Goal: Navigation & Orientation: Find specific page/section

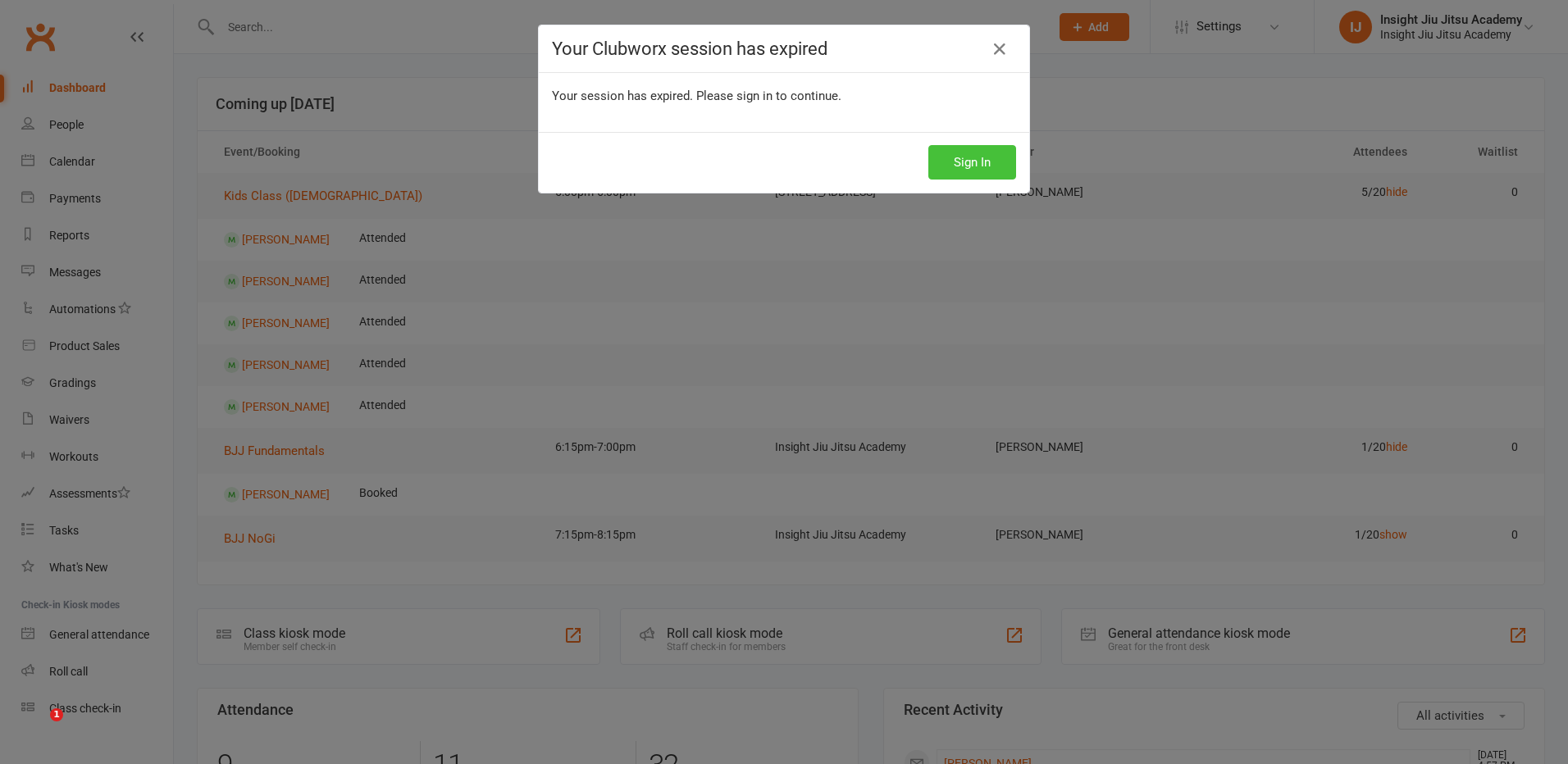
click at [961, 179] on button "Sign In" at bounding box center [972, 162] width 88 height 34
click at [955, 170] on button "Sign In" at bounding box center [972, 162] width 88 height 34
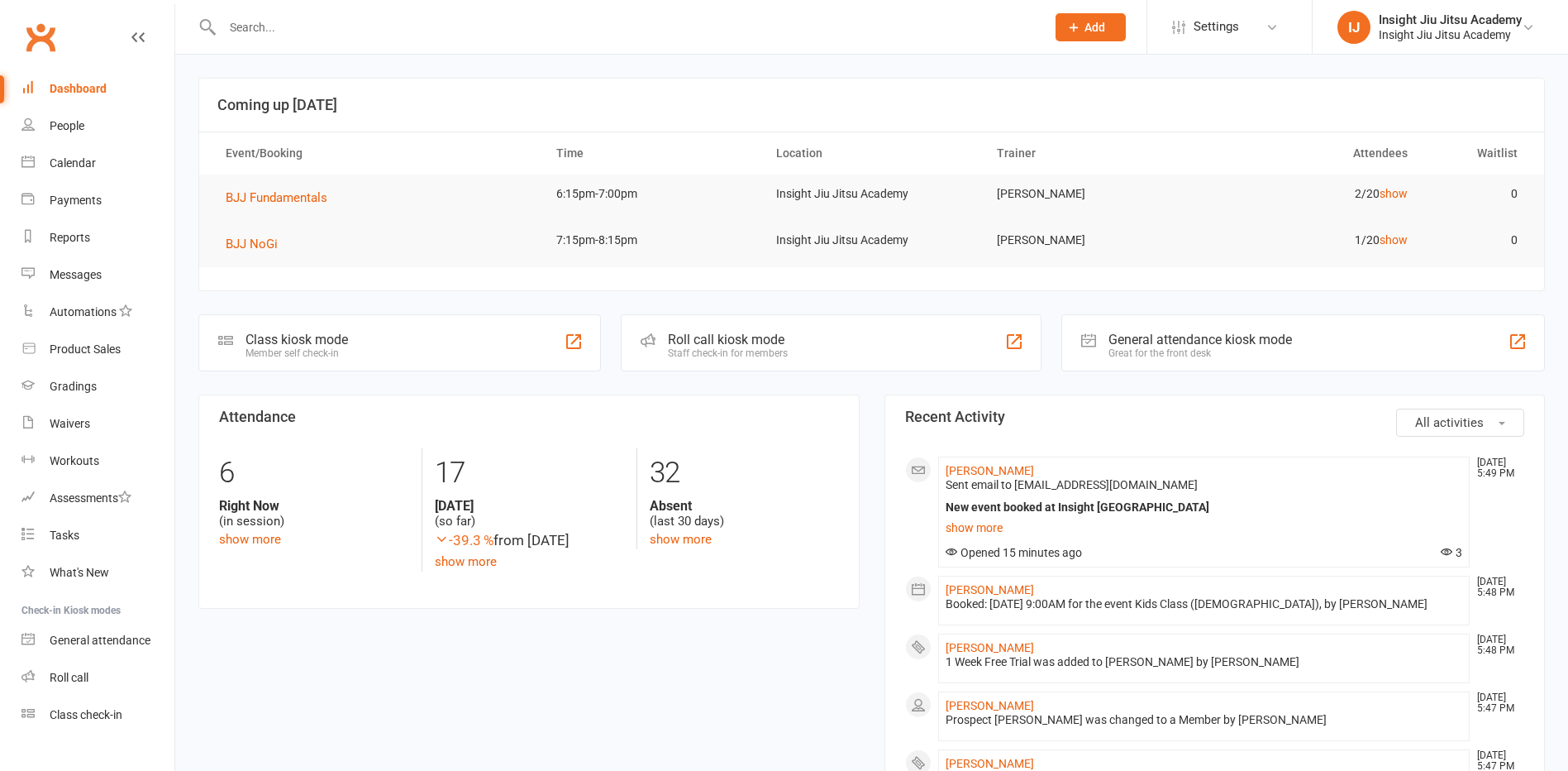
click at [71, 426] on div "Waivers" at bounding box center [70, 423] width 40 height 13
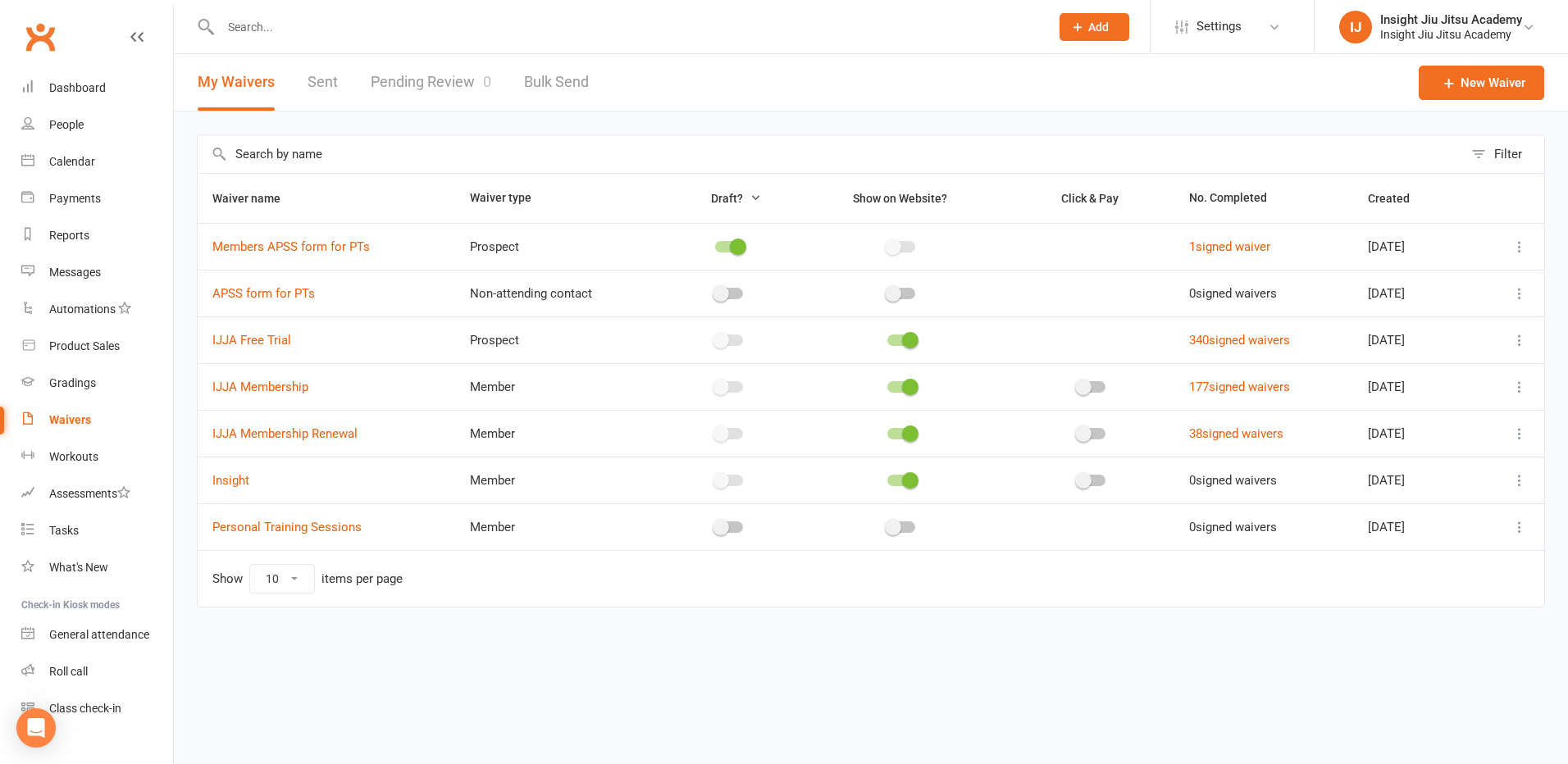
click at [444, 84] on link "Pending Review 0" at bounding box center [430, 82] width 120 height 56
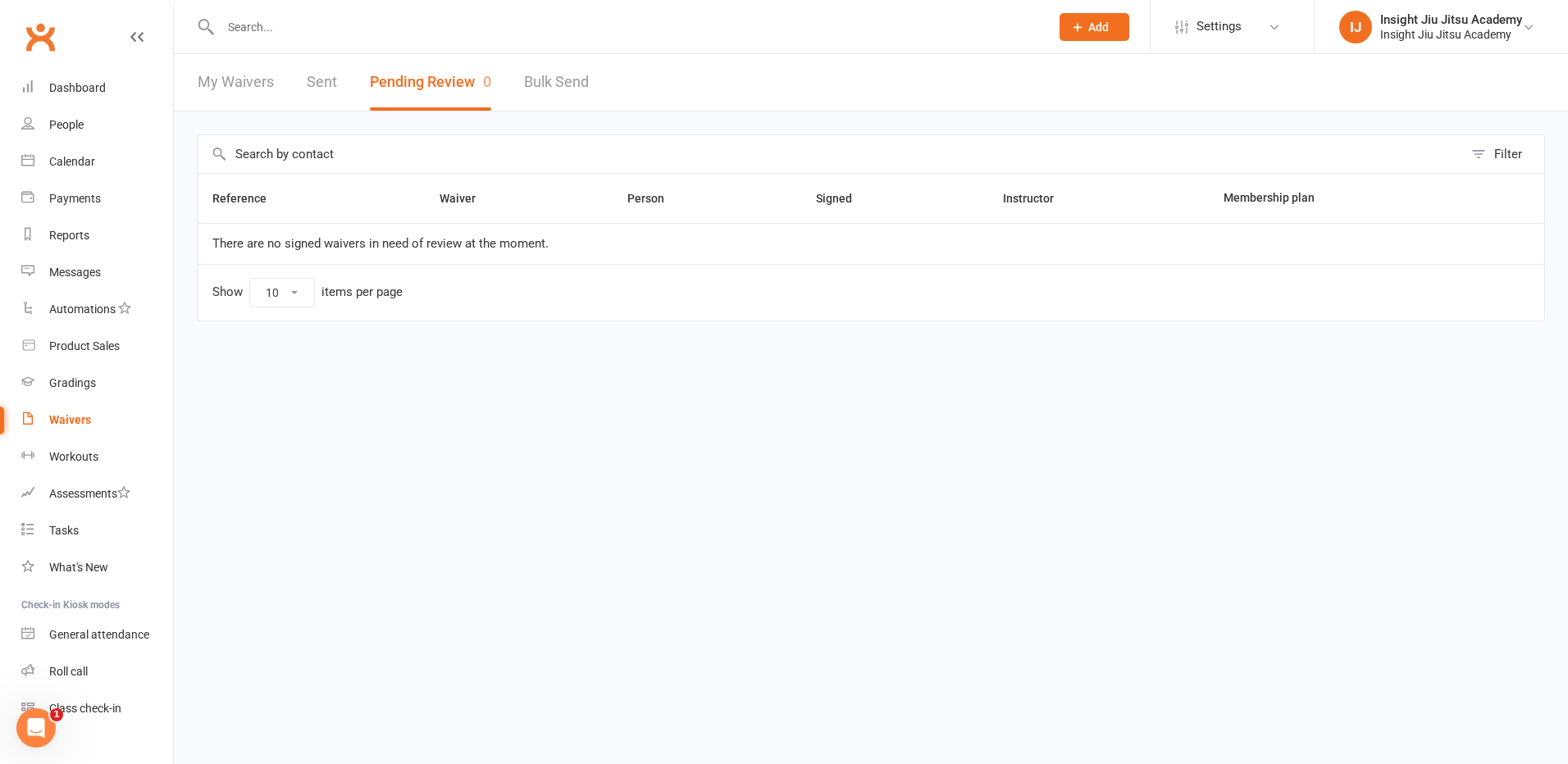
click at [225, 81] on link "My Waivers" at bounding box center [235, 82] width 76 height 56
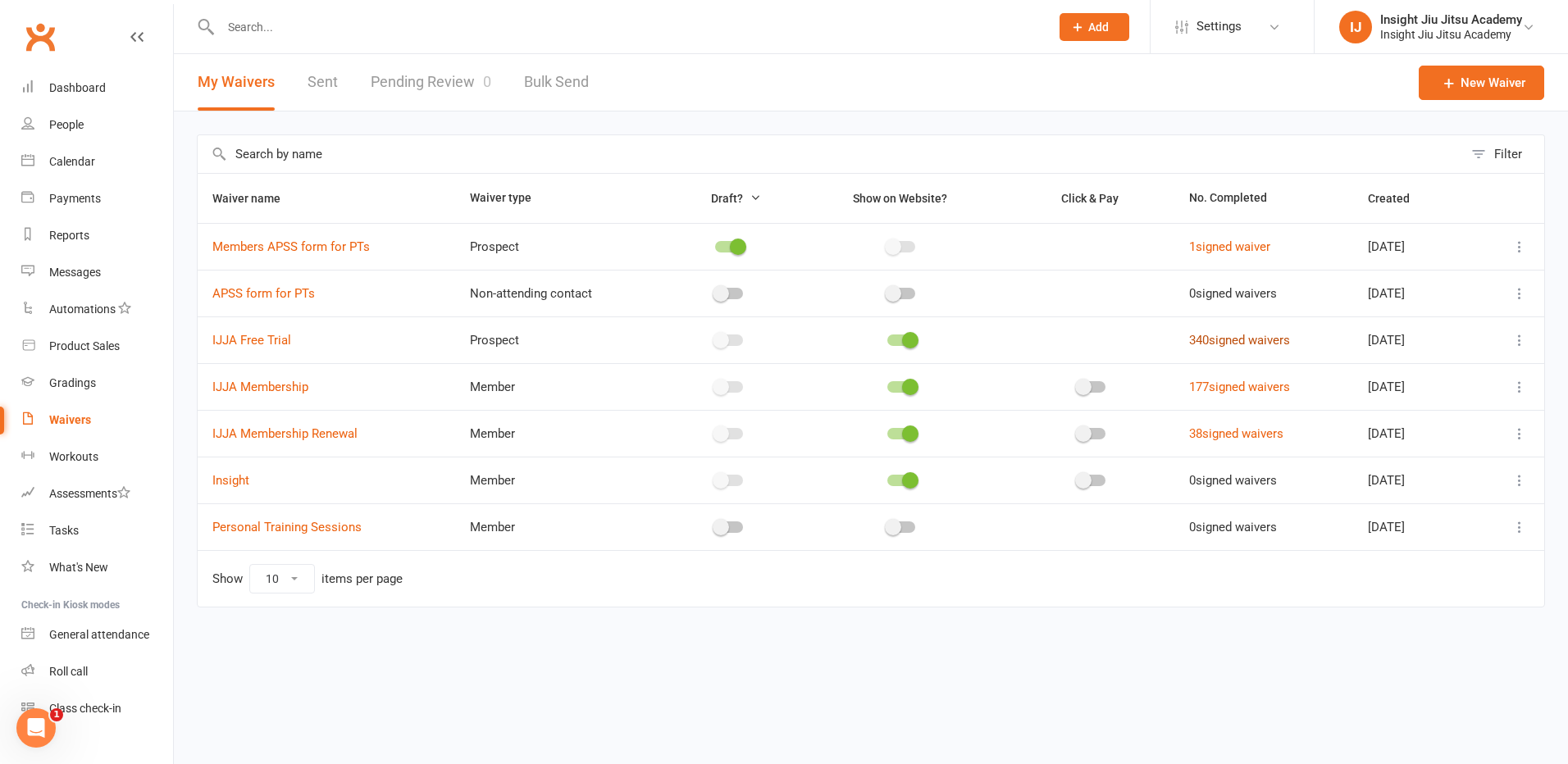
click at [1238, 344] on link "340 signed waivers" at bounding box center [1240, 339] width 101 height 14
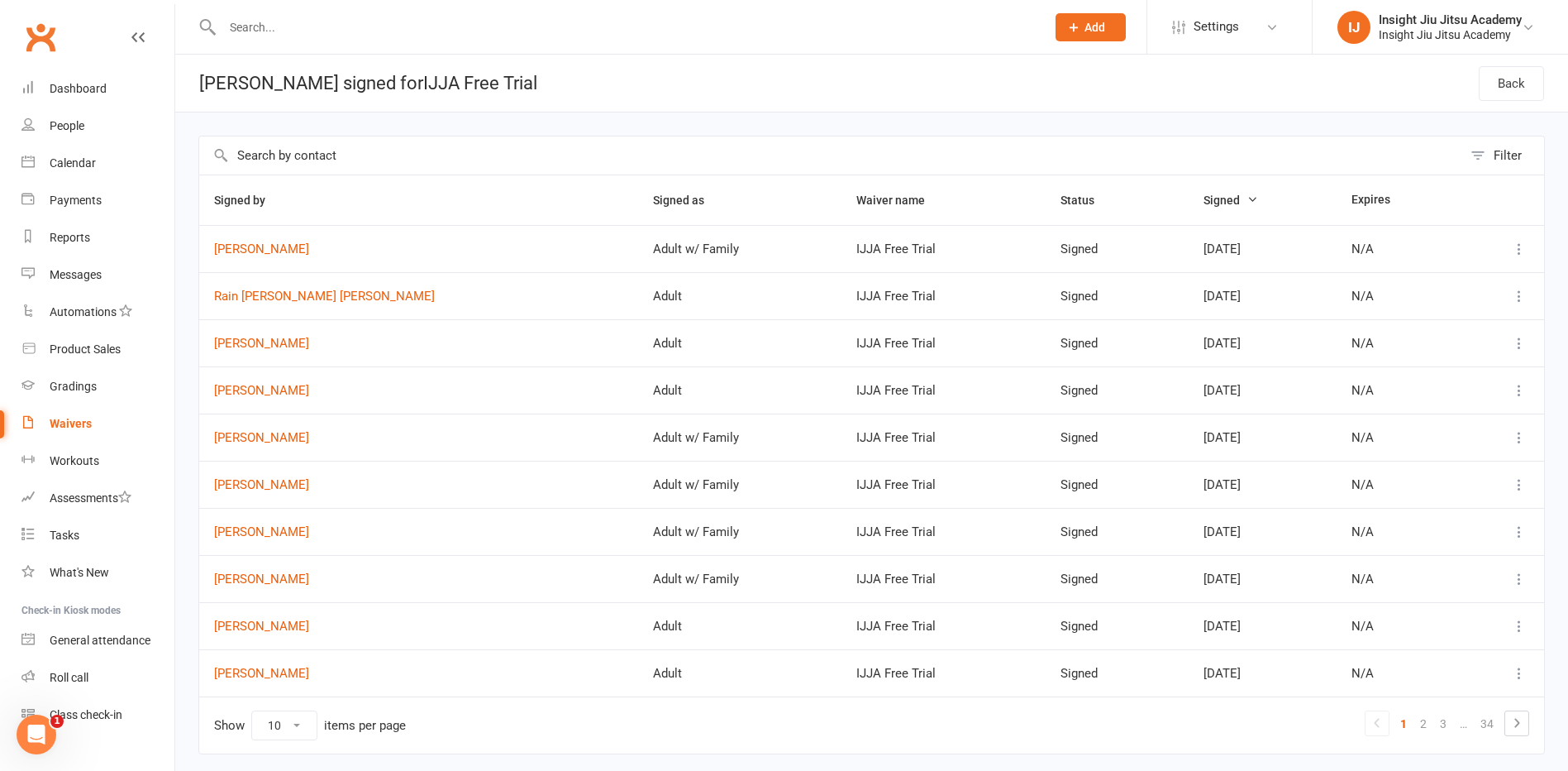
click at [1204, 198] on span "Signed" at bounding box center [1231, 200] width 54 height 13
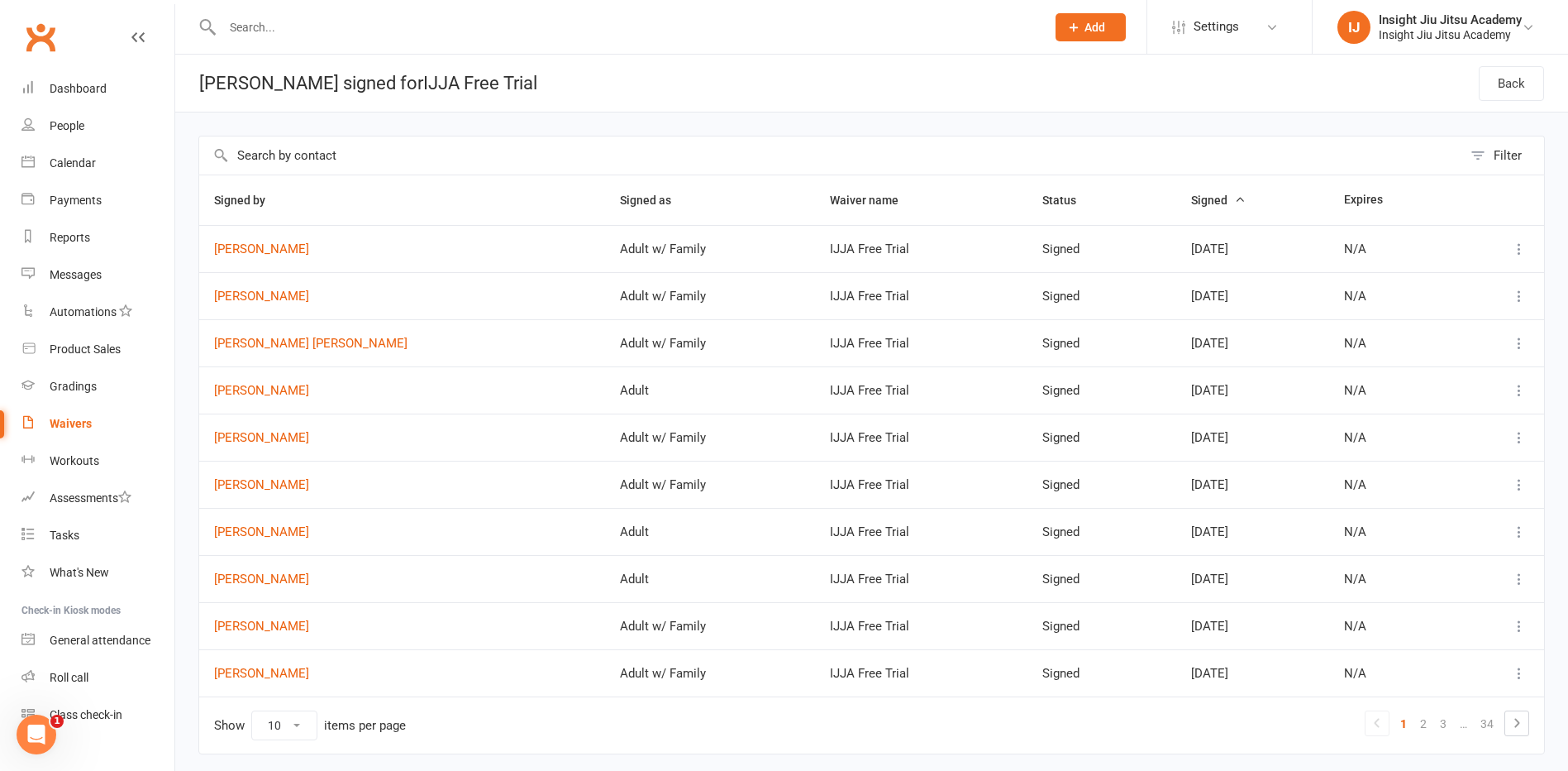
click at [1177, 198] on th "Signed" at bounding box center [1253, 200] width 153 height 50
click at [1234, 200] on icon "button" at bounding box center [1239, 199] width 11 height 11
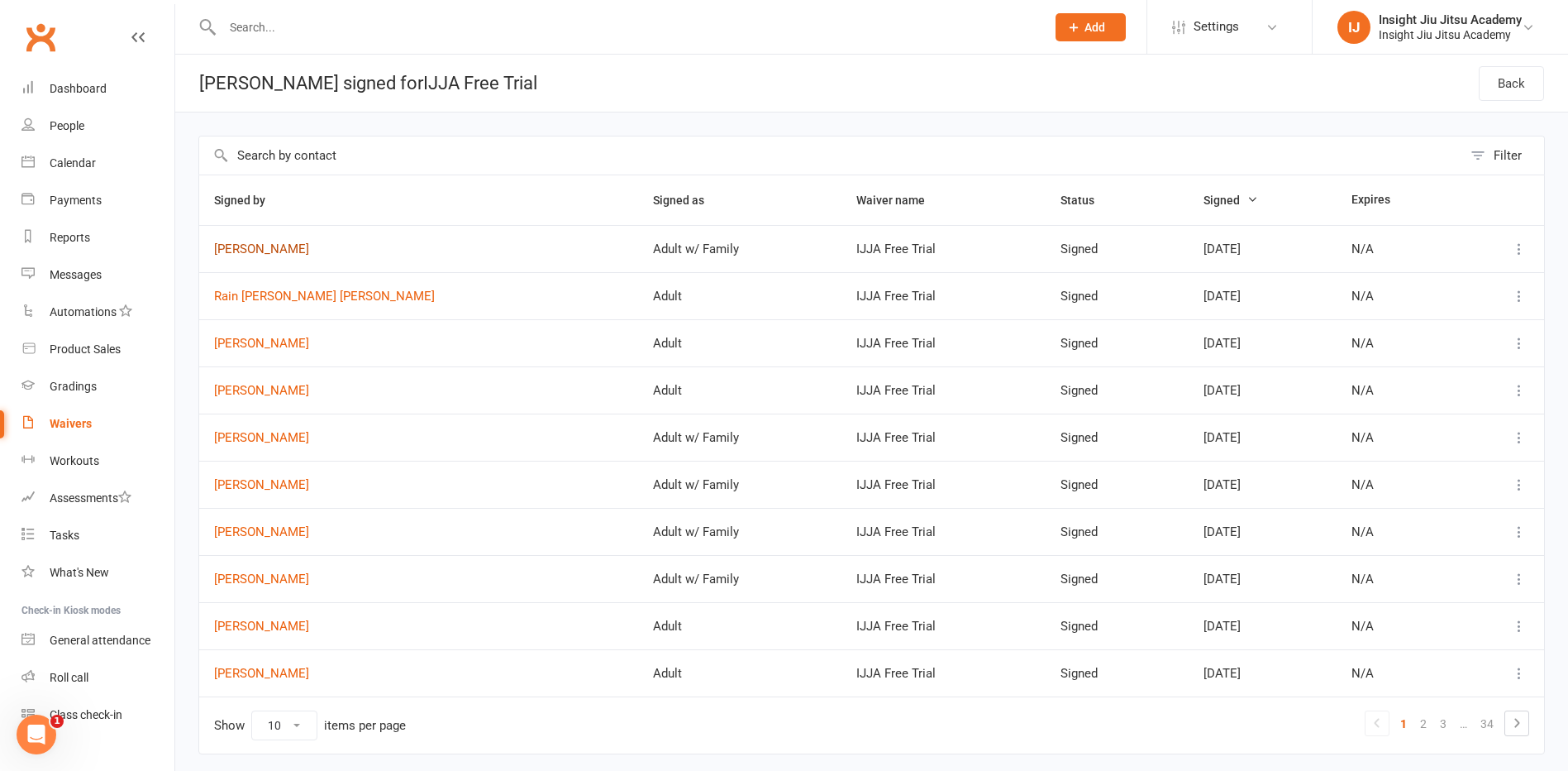
click at [248, 248] on link "[PERSON_NAME]" at bounding box center [419, 250] width 409 height 14
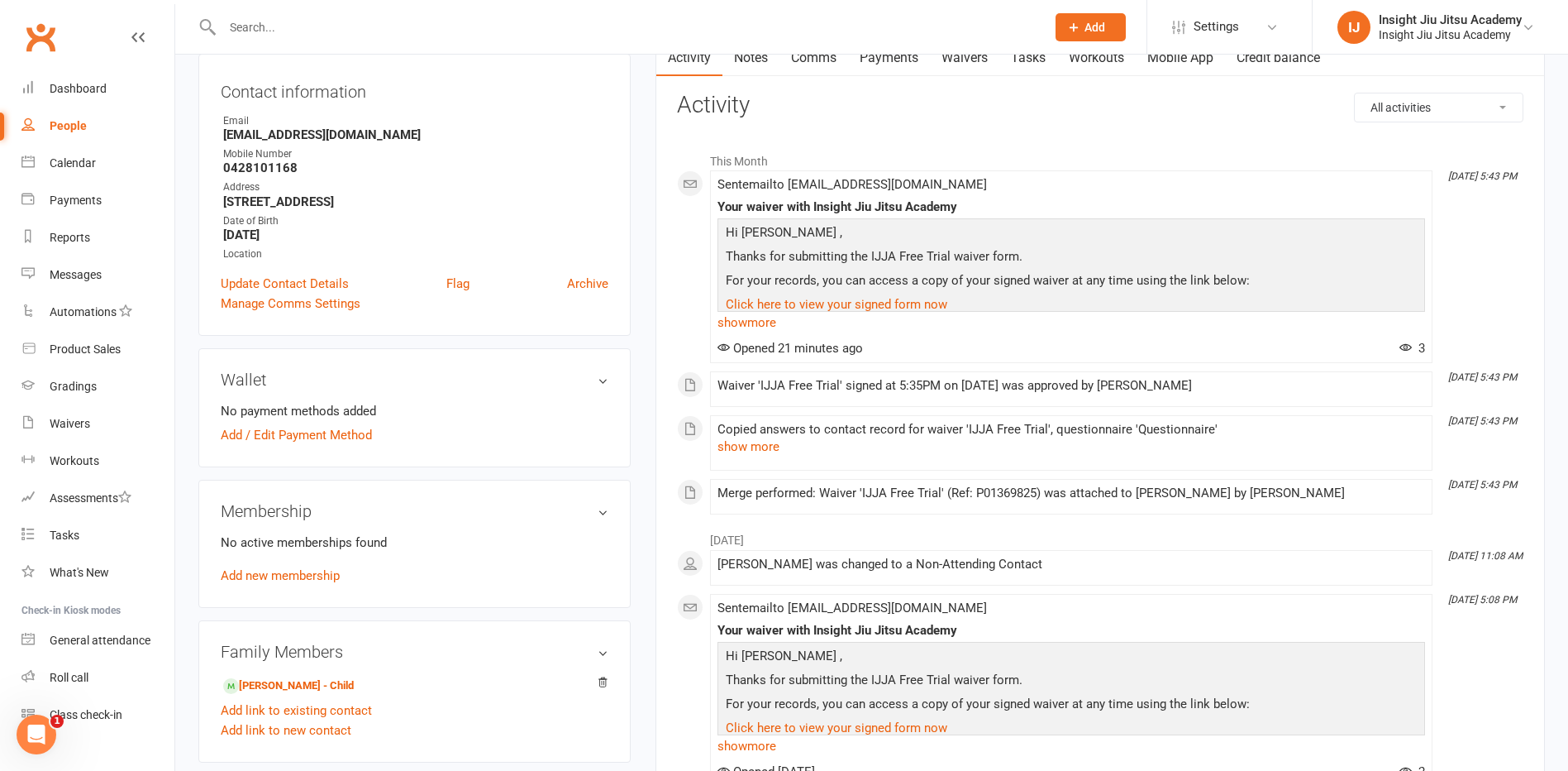
scroll to position [414, 0]
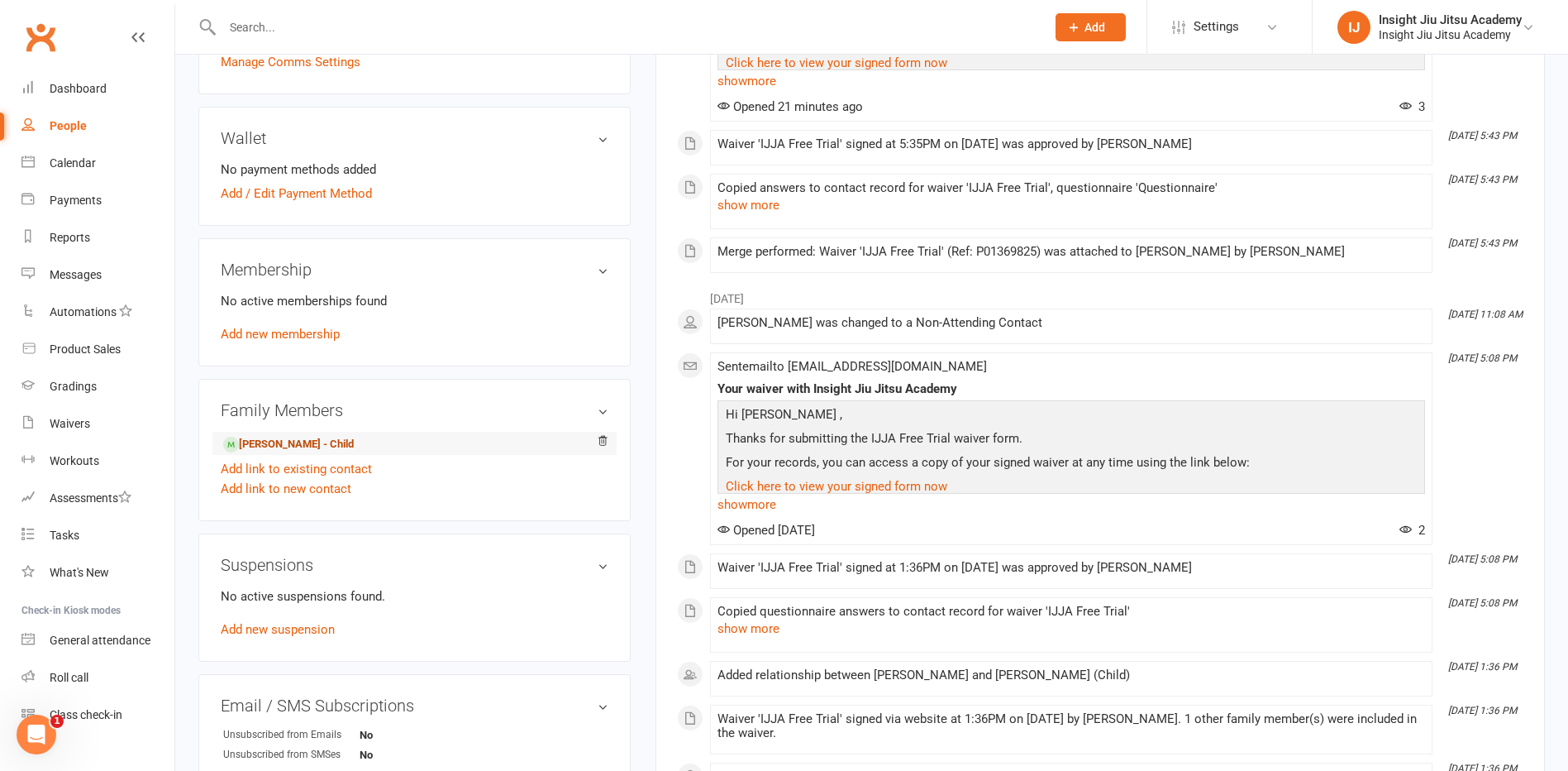
click at [286, 440] on link "Alfred Downes - Child" at bounding box center [289, 445] width 131 height 17
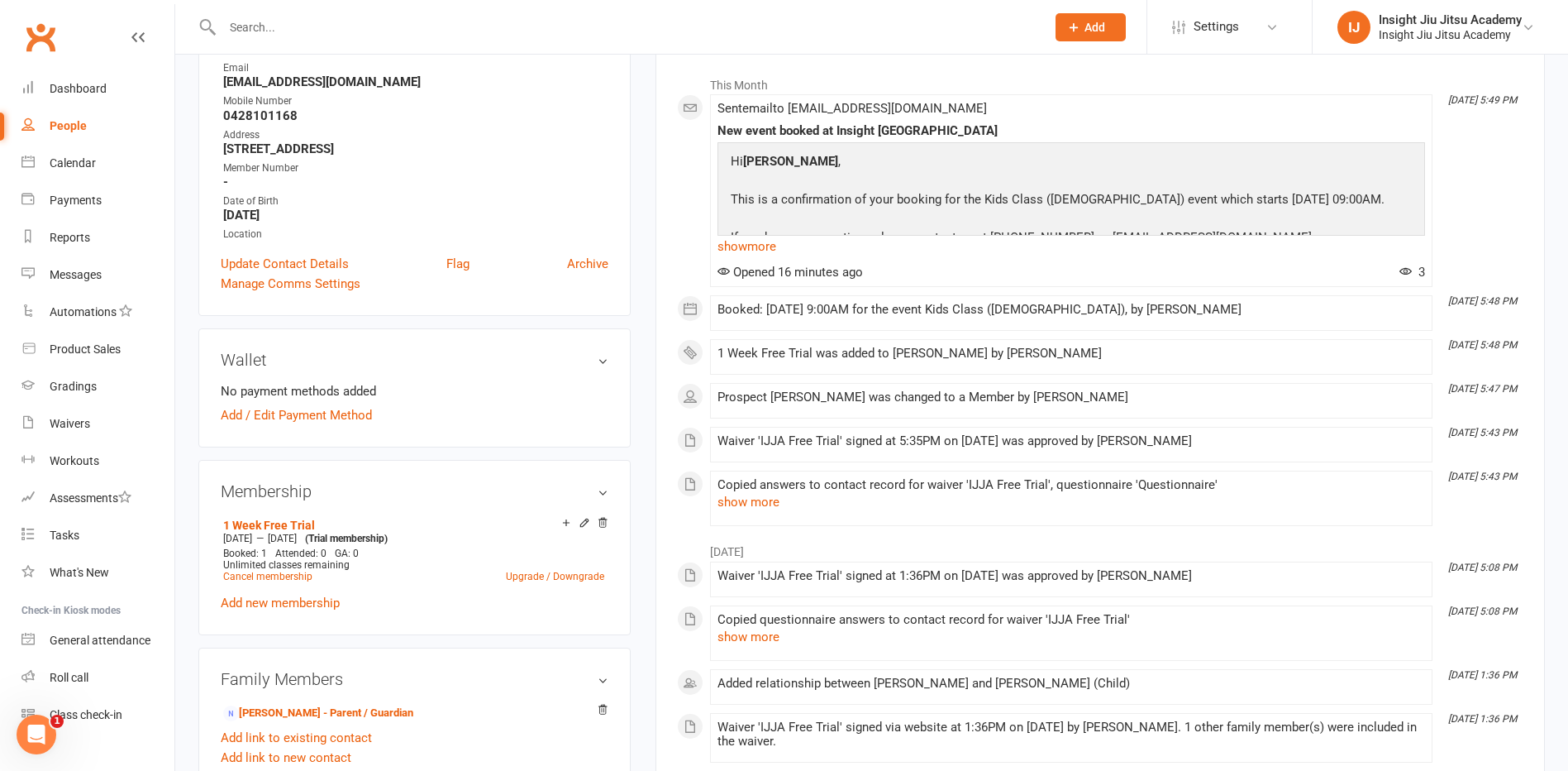
scroll to position [165, 0]
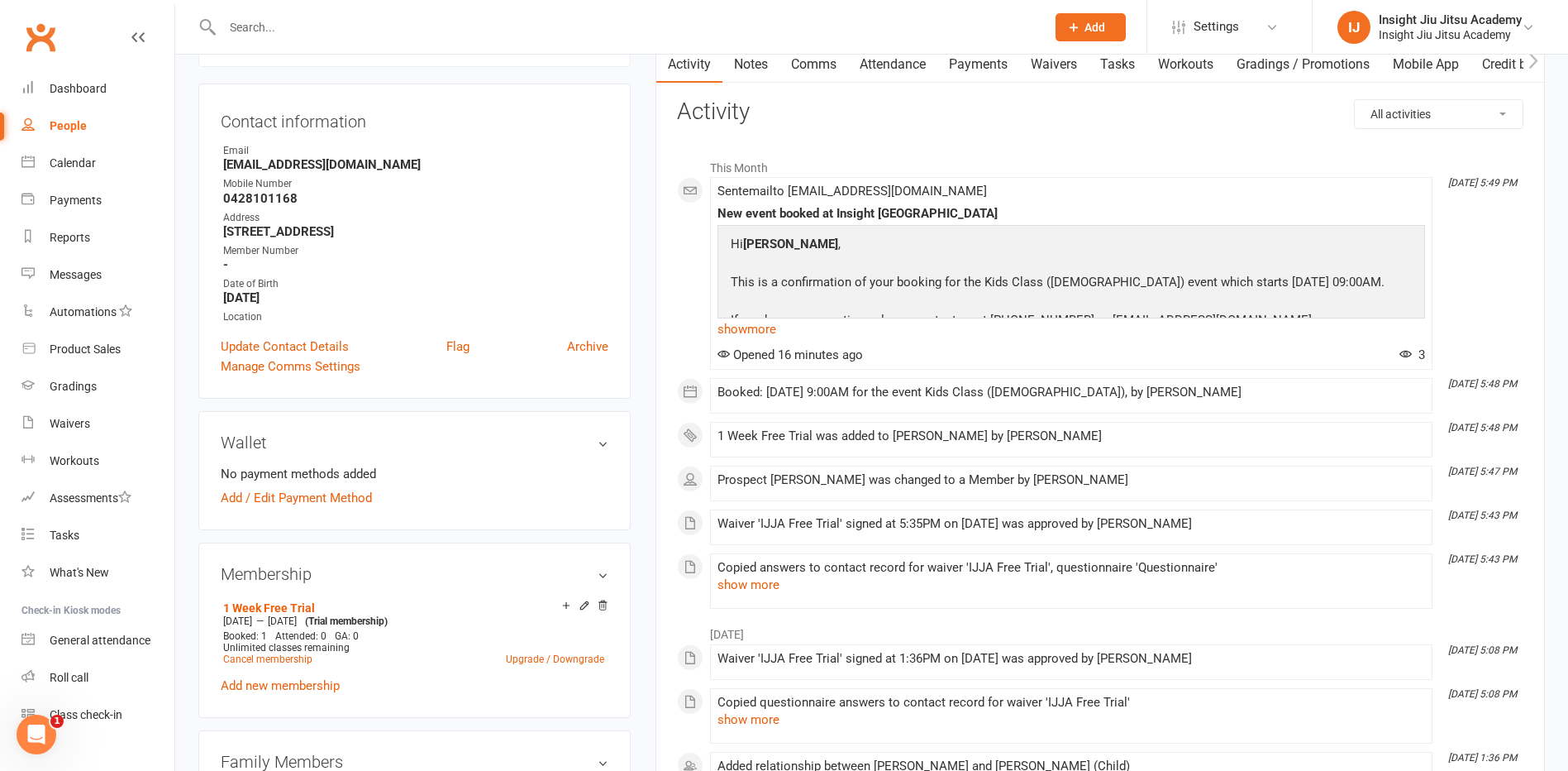
click at [65, 126] on div "People" at bounding box center [68, 125] width 37 height 13
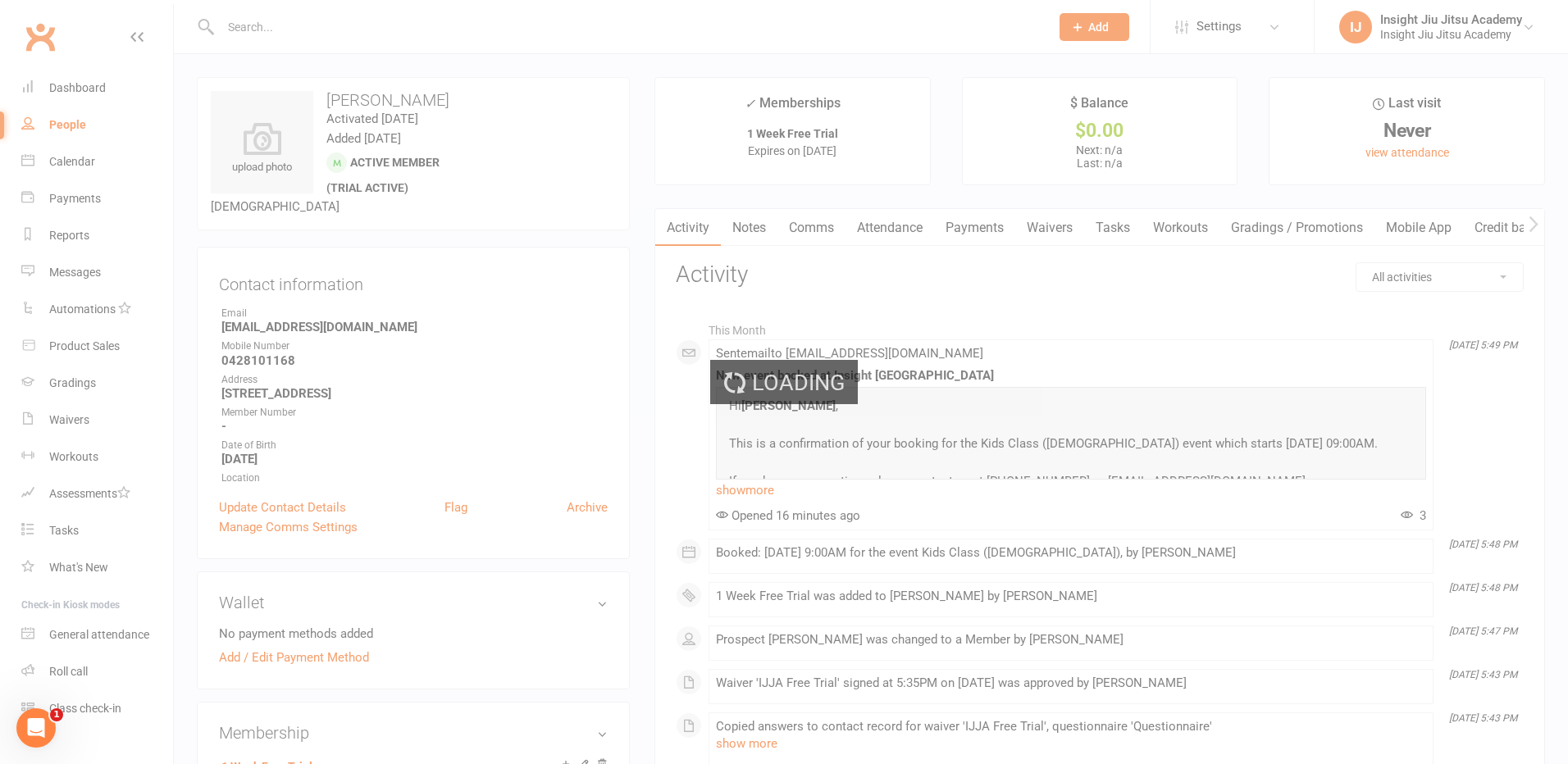
select select "100"
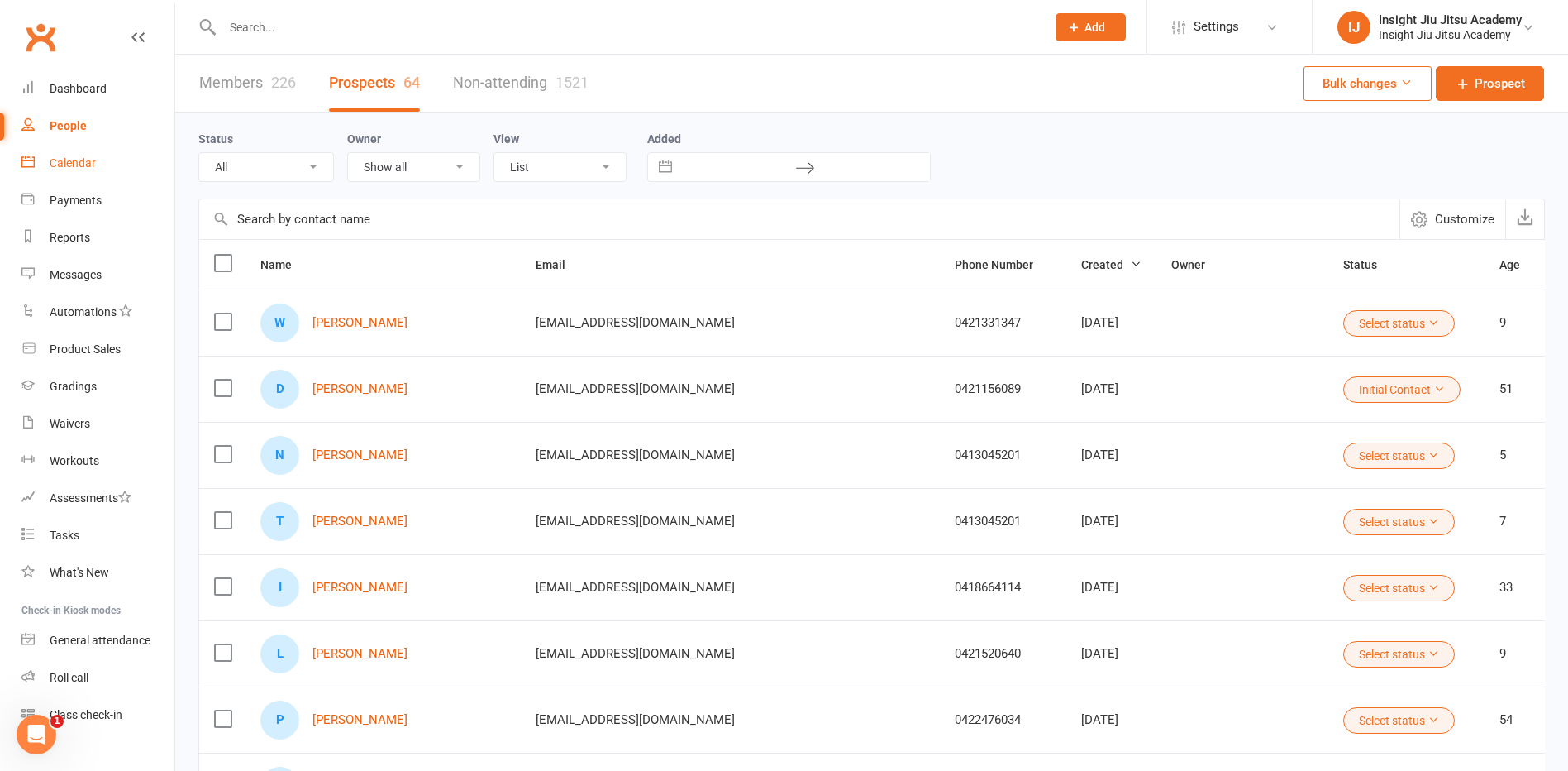
click at [89, 160] on div "Calendar" at bounding box center [73, 163] width 46 height 13
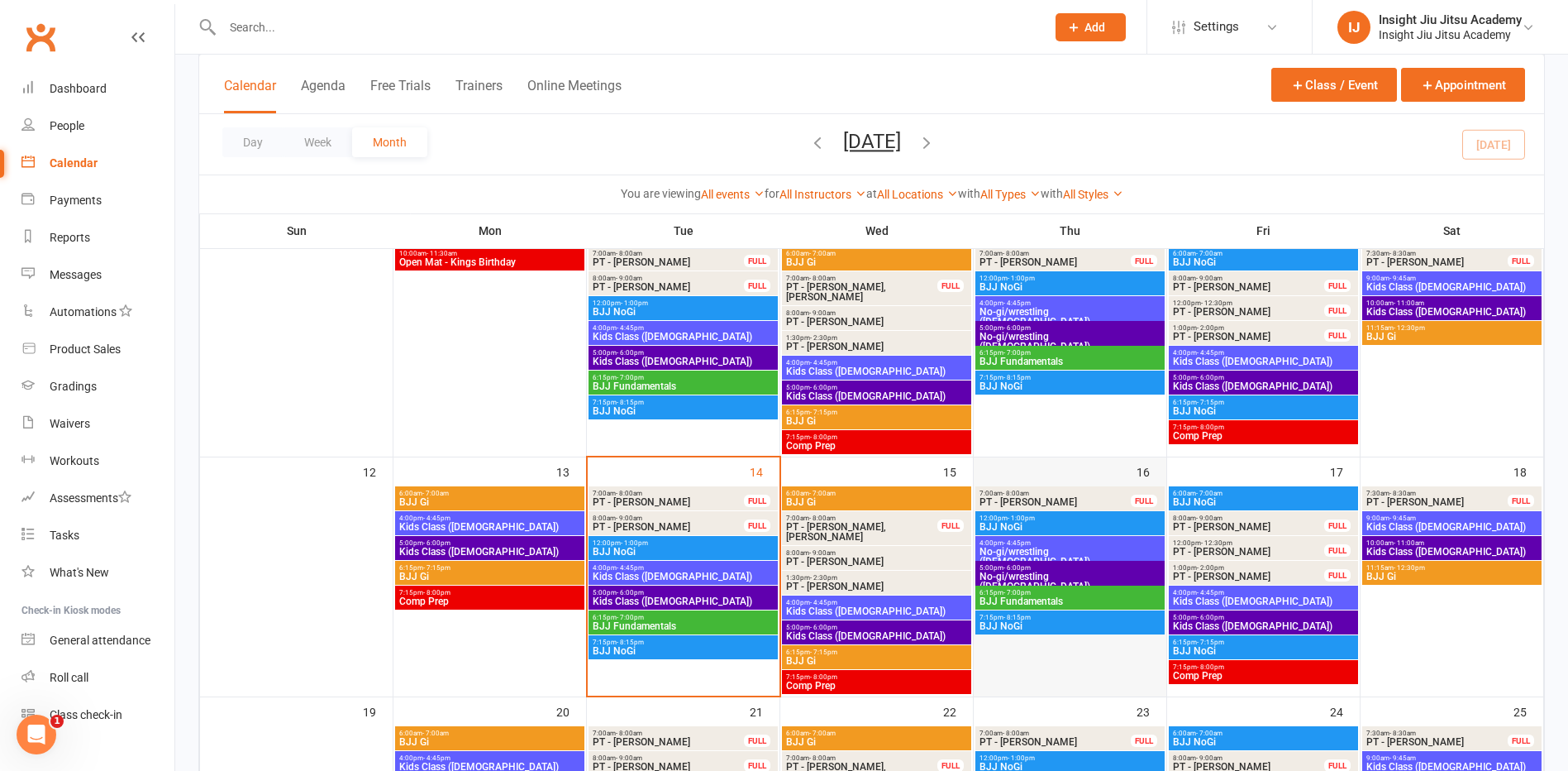
scroll to position [414, 0]
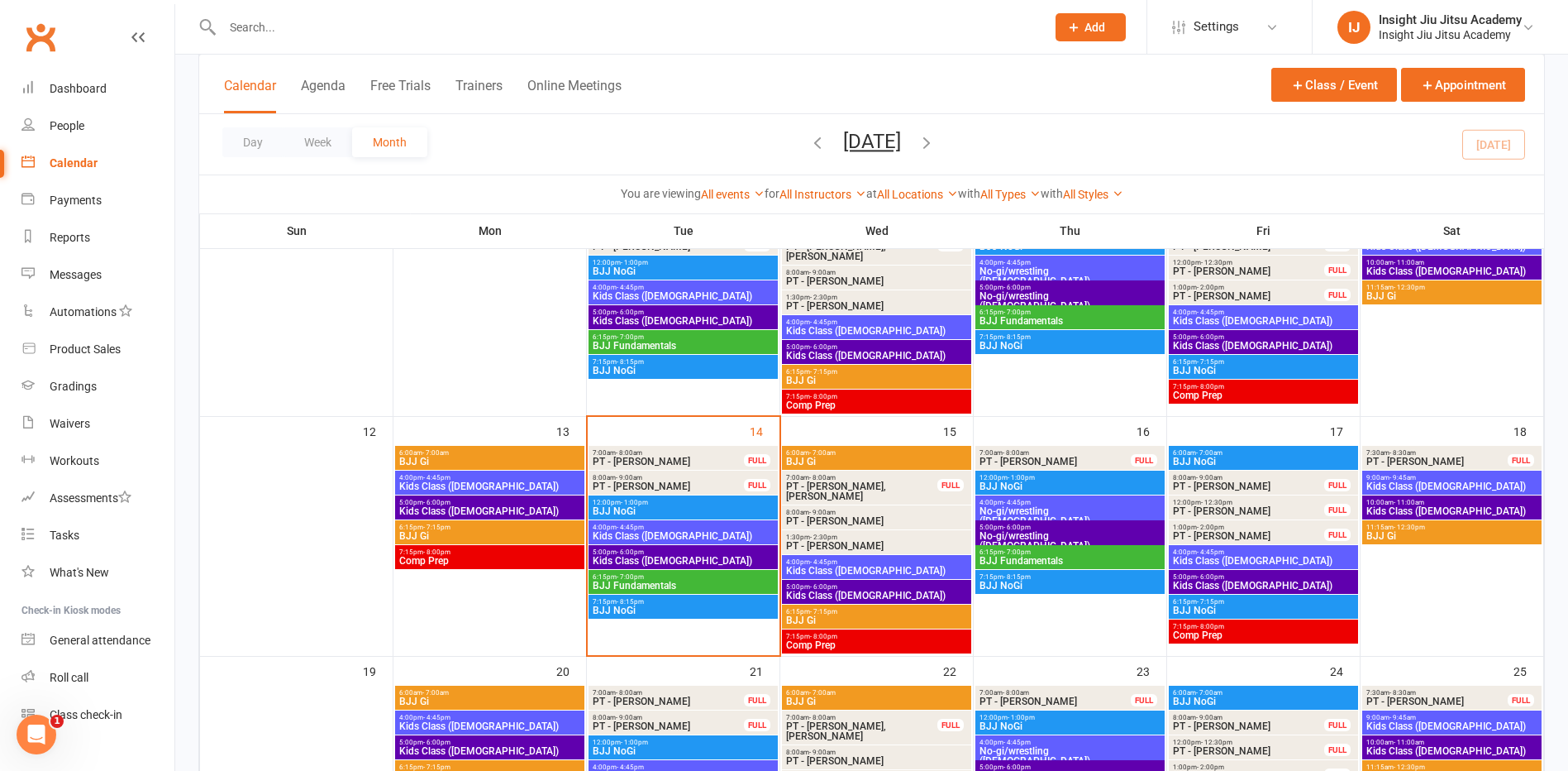
click at [1406, 484] on span "Kids Class (4-8yo)" at bounding box center [1452, 486] width 173 height 10
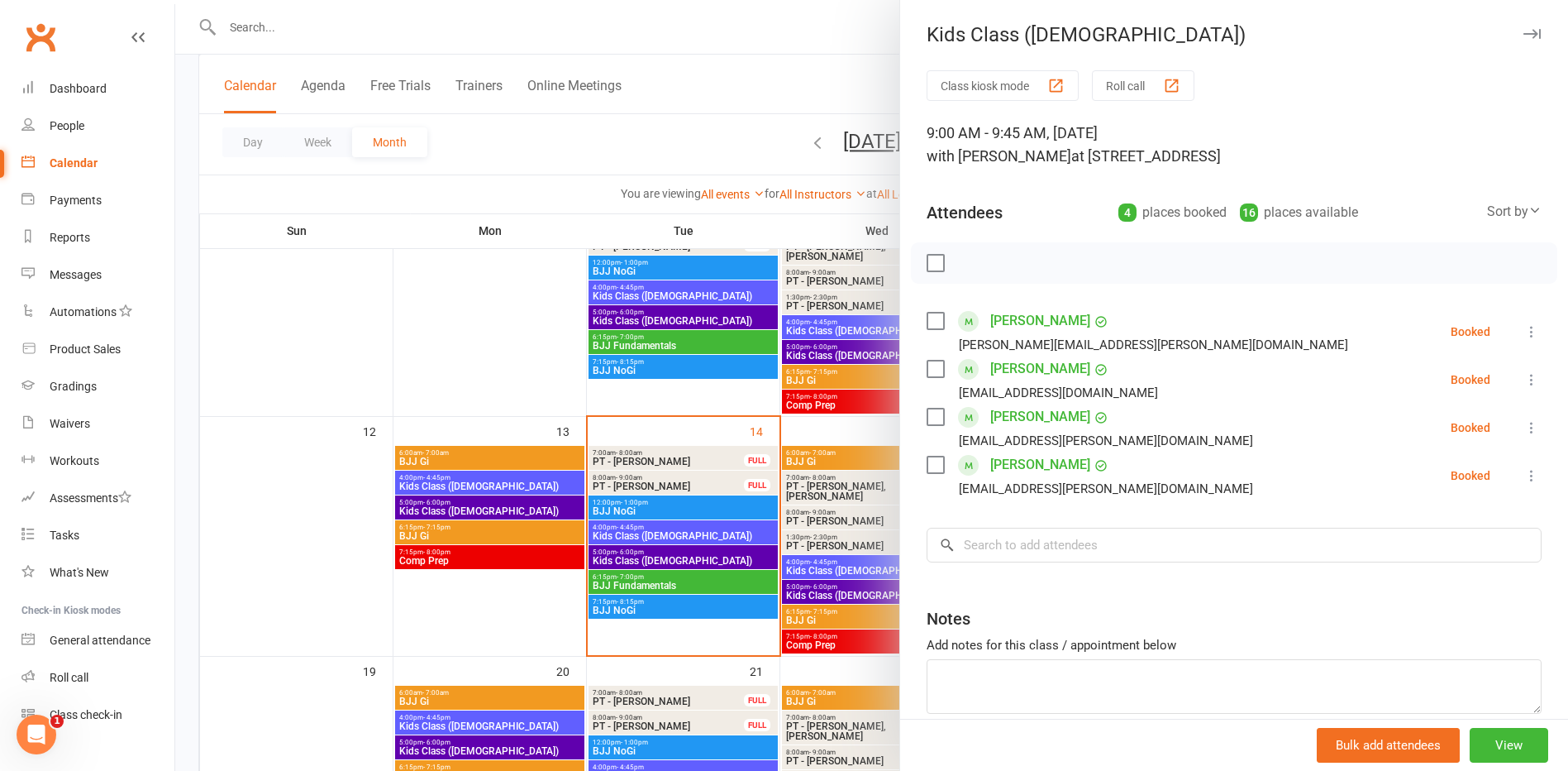
click at [1523, 33] on icon "button" at bounding box center [1532, 34] width 17 height 10
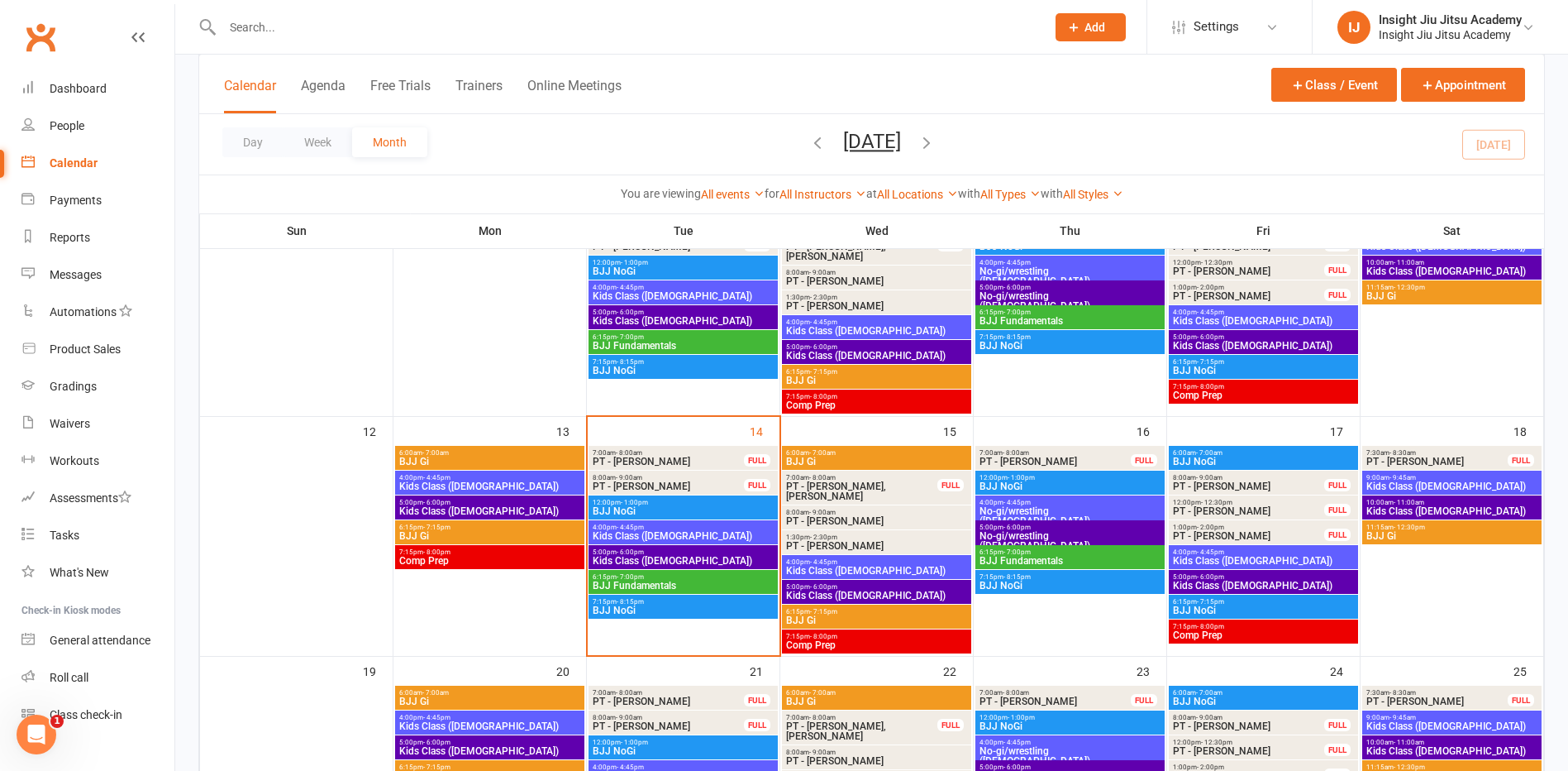
click at [1408, 506] on span "Kids Class (9-13yo)" at bounding box center [1452, 511] width 173 height 10
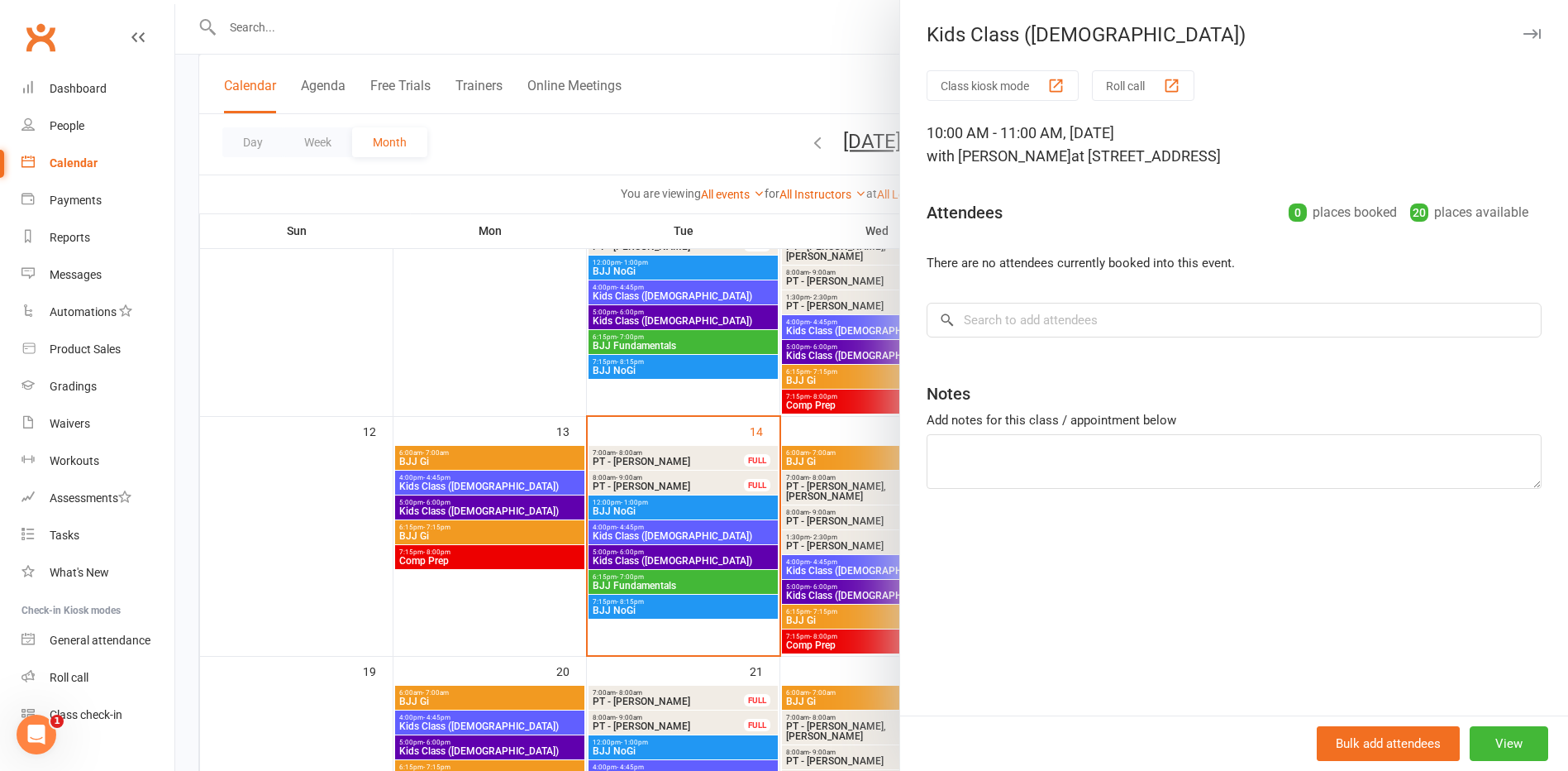
click at [1523, 34] on icon "button" at bounding box center [1532, 34] width 17 height 10
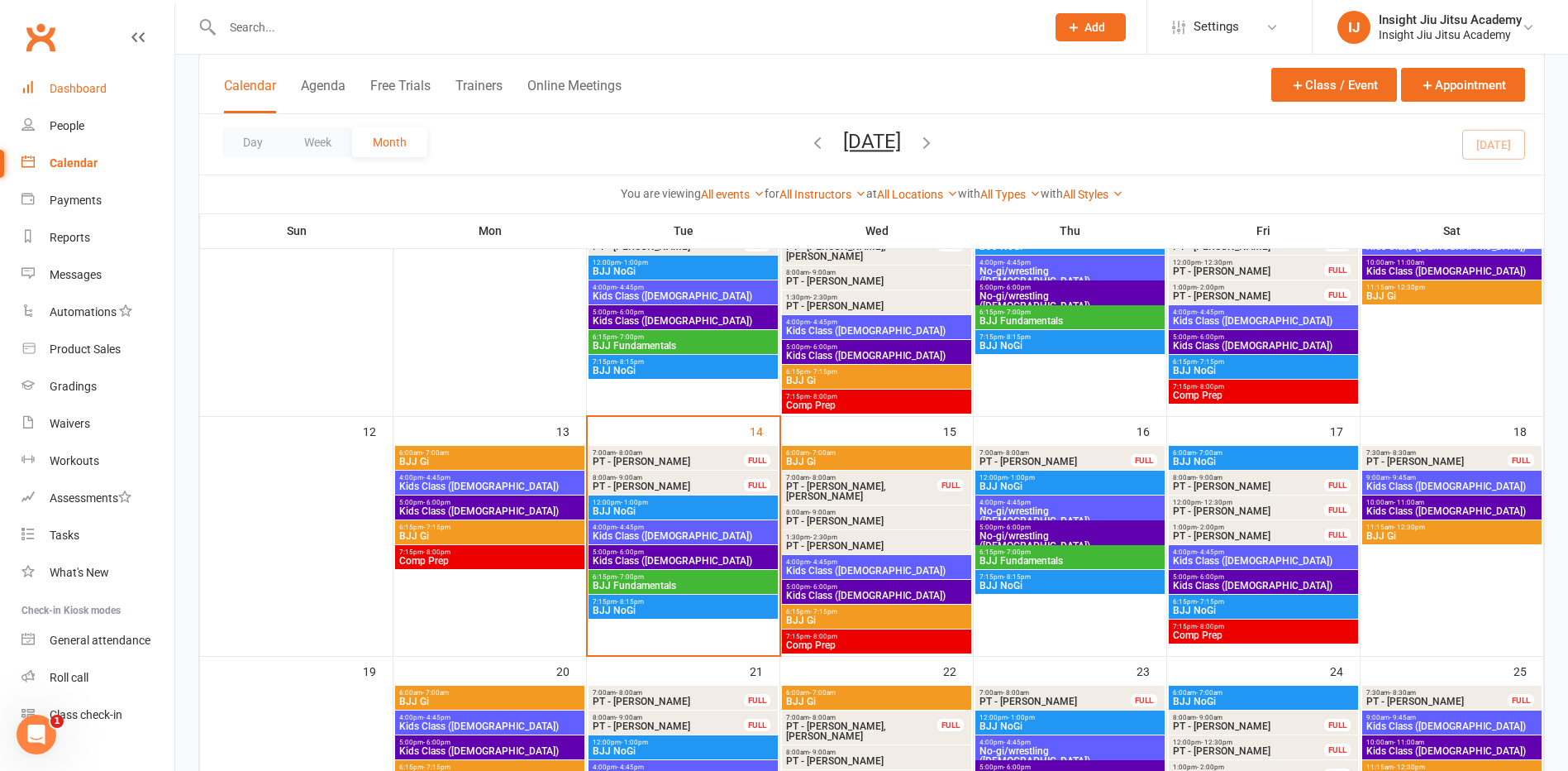
click at [42, 92] on link "Dashboard" at bounding box center [98, 89] width 153 height 37
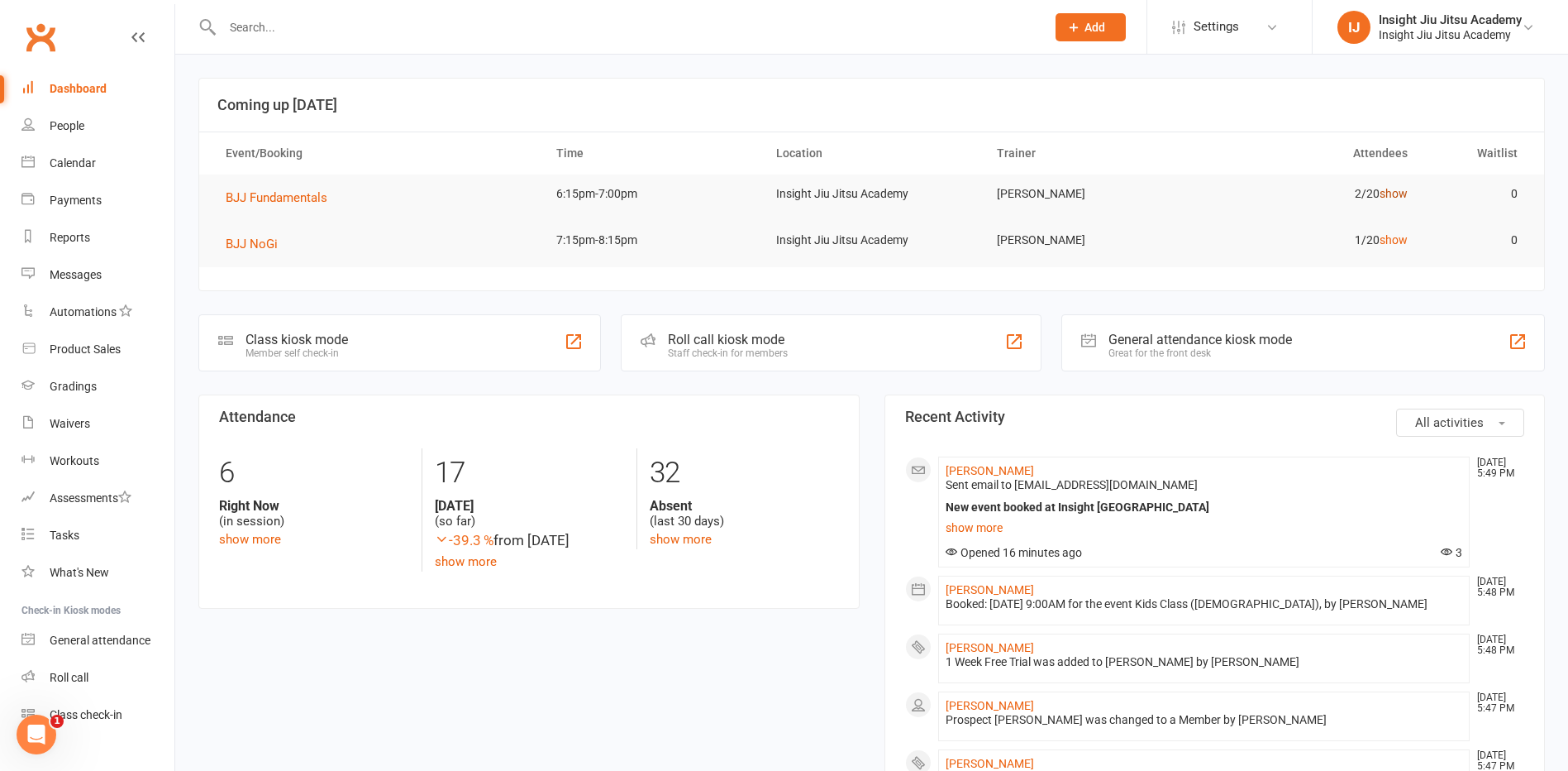
click at [1395, 197] on link "show" at bounding box center [1393, 193] width 28 height 13
